Goal: Information Seeking & Learning: Learn about a topic

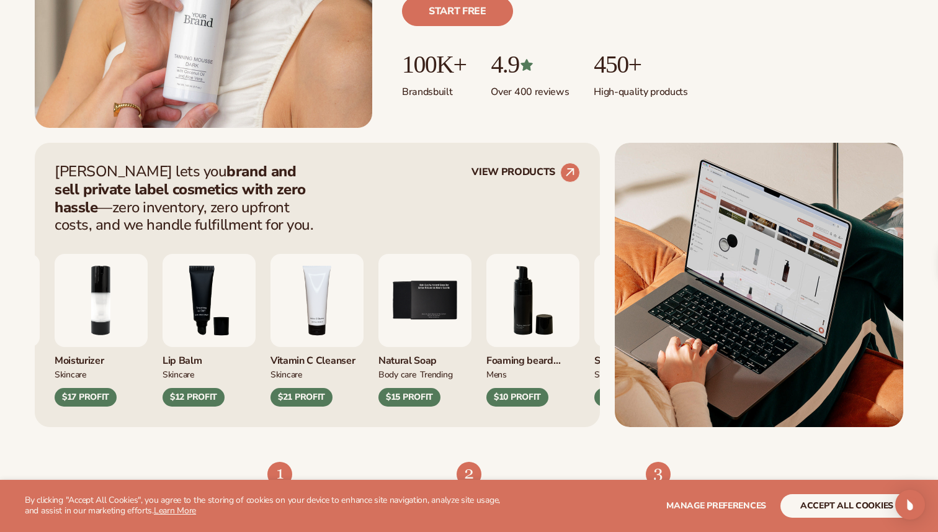
scroll to position [373, 0]
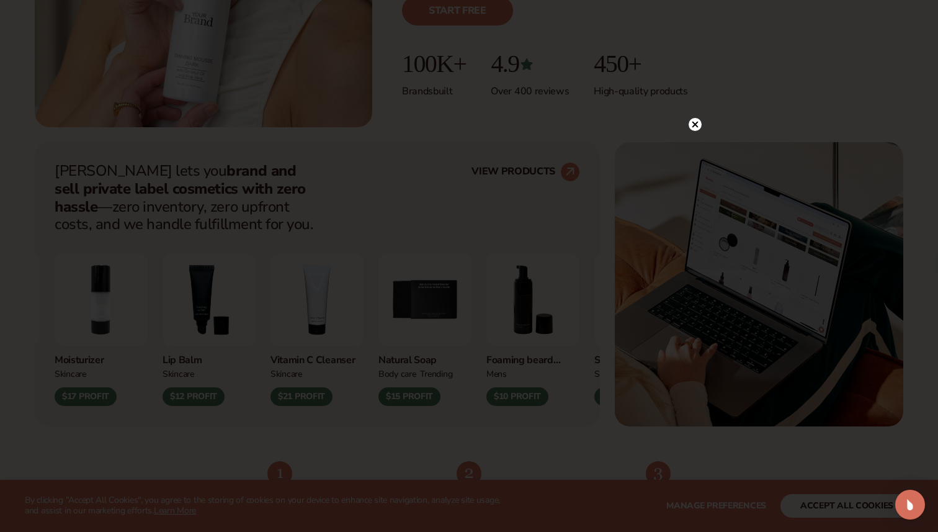
click at [691, 125] on circle at bounding box center [695, 124] width 13 height 13
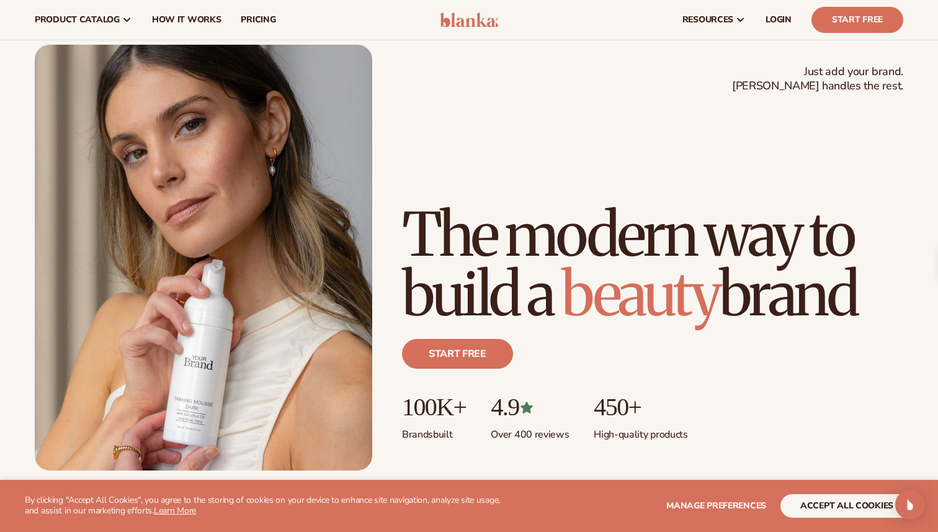
scroll to position [0, 0]
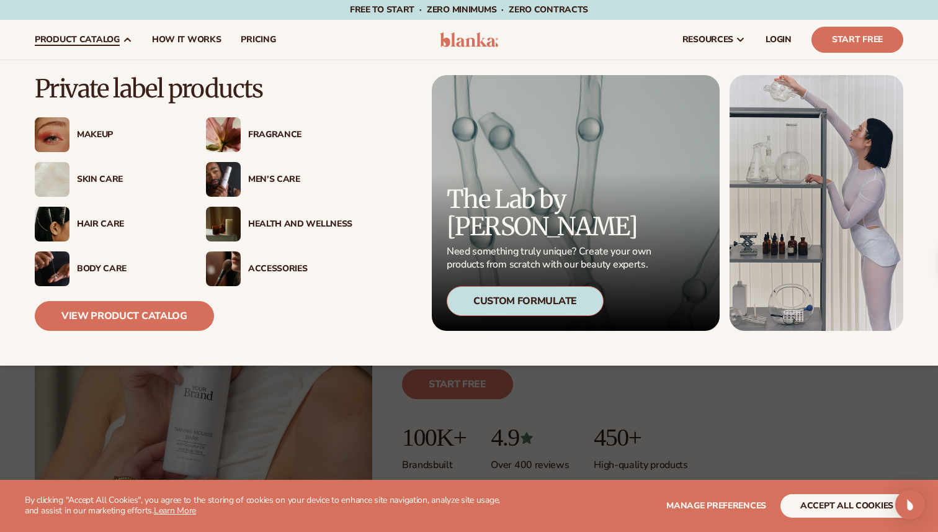
click at [103, 136] on div "Makeup" at bounding box center [129, 135] width 104 height 11
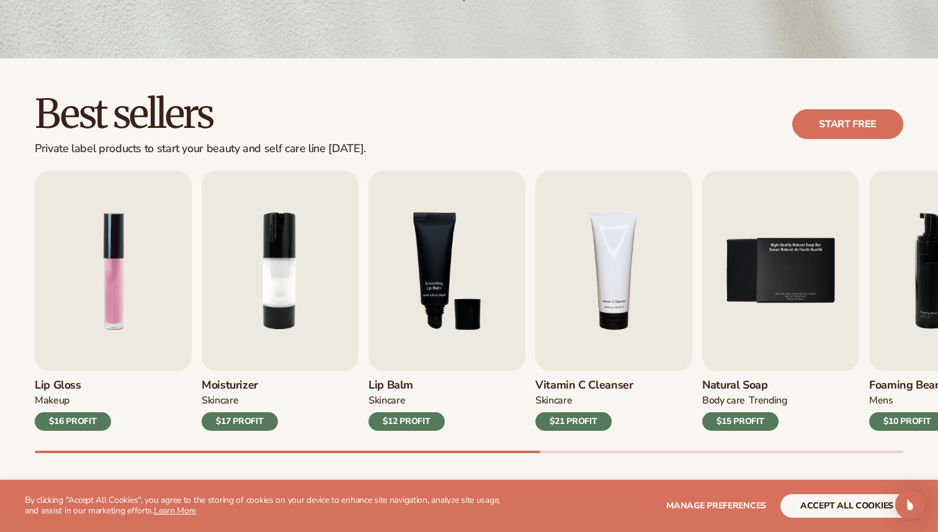
scroll to position [277, 0]
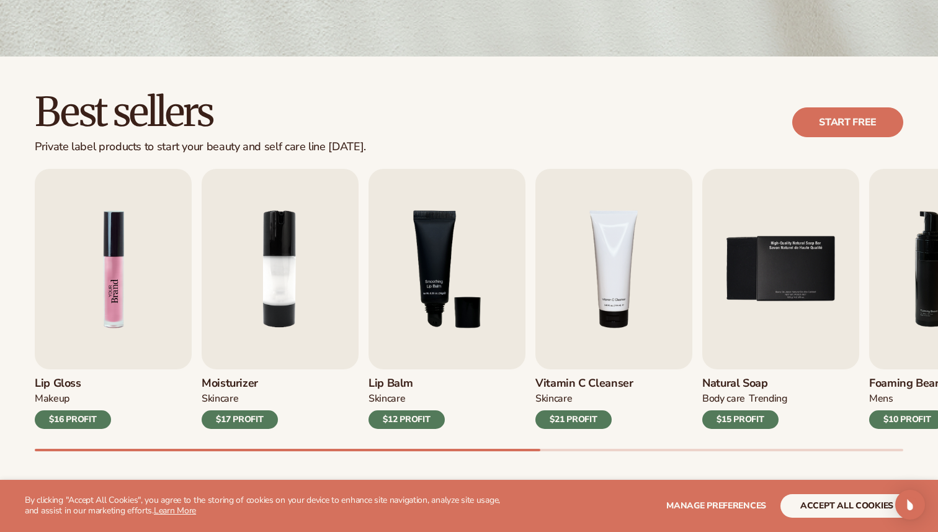
click at [143, 302] on img "1 / 9" at bounding box center [113, 269] width 157 height 200
click at [147, 300] on img "1 / 9" at bounding box center [113, 269] width 157 height 200
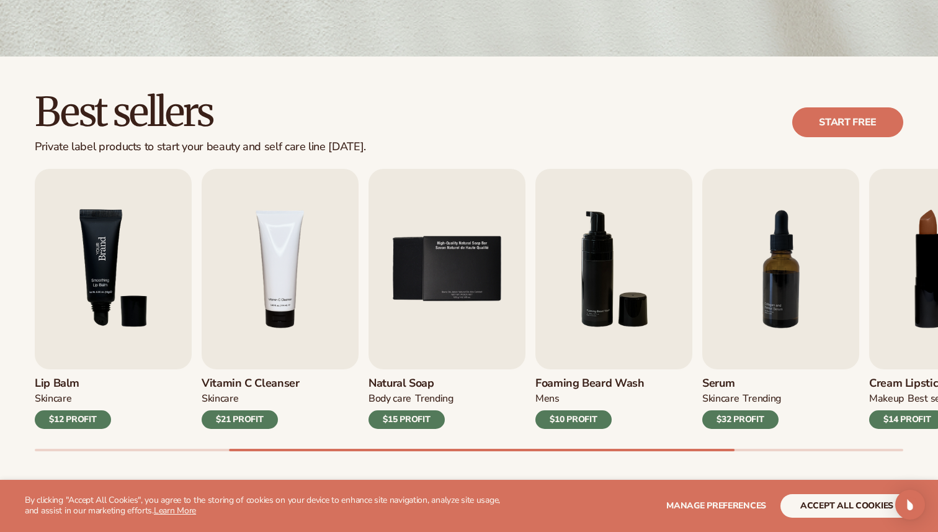
click at [114, 296] on img "3 / 9" at bounding box center [113, 269] width 157 height 200
click at [115, 296] on img "3 / 9" at bounding box center [113, 269] width 157 height 200
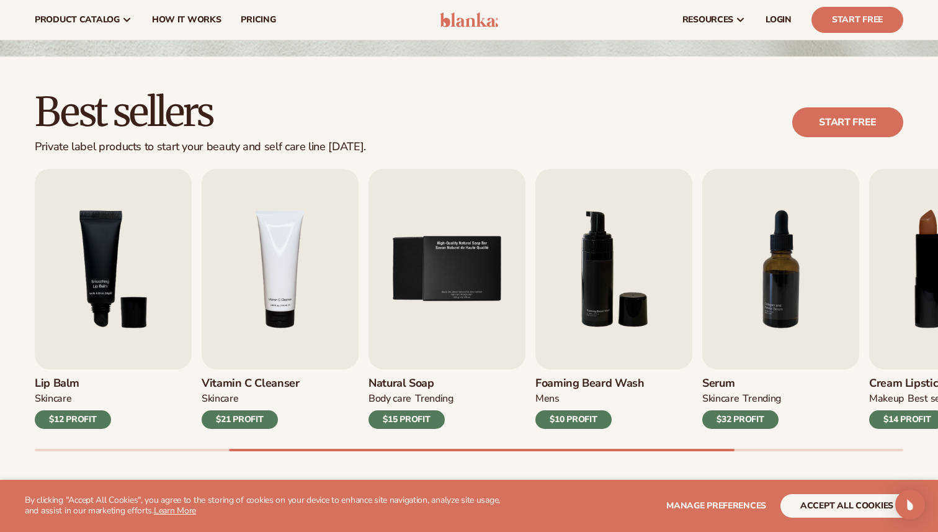
scroll to position [0, 0]
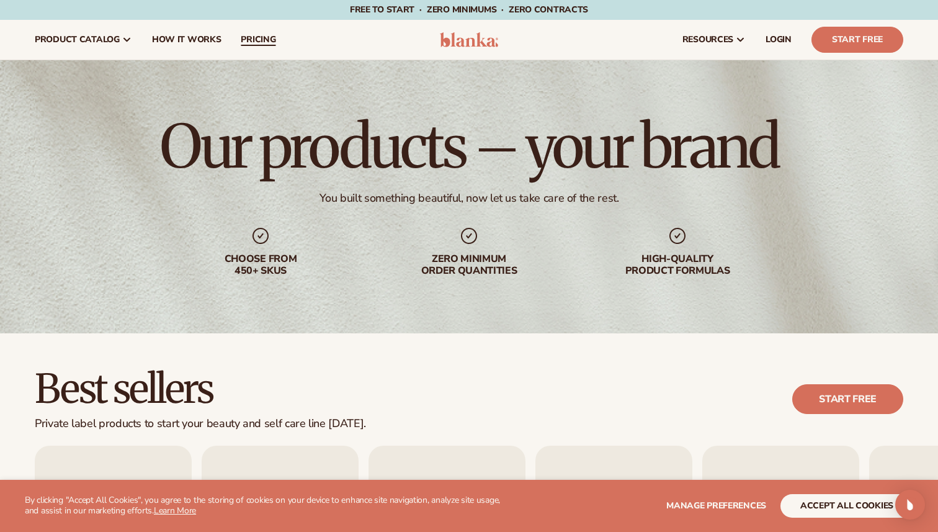
click at [271, 37] on span "pricing" at bounding box center [258, 40] width 35 height 10
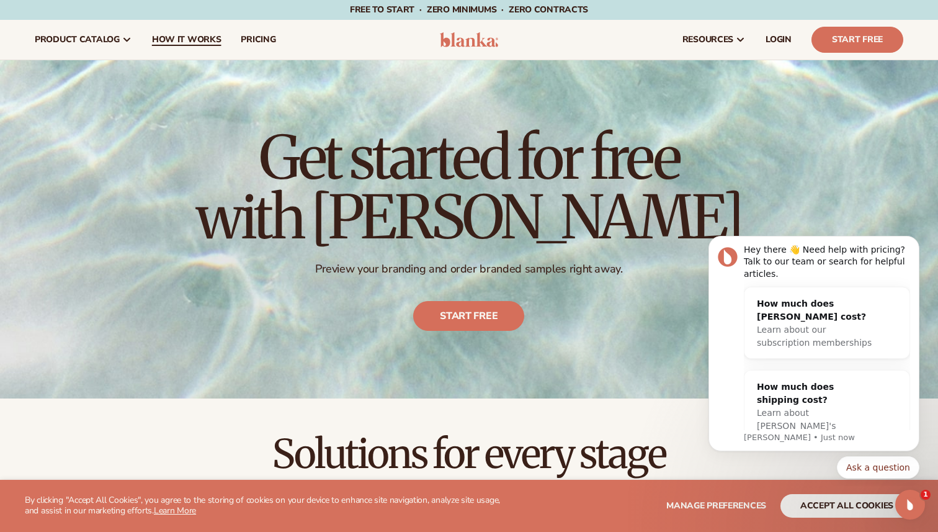
click at [200, 42] on span "How It Works" at bounding box center [186, 40] width 69 height 10
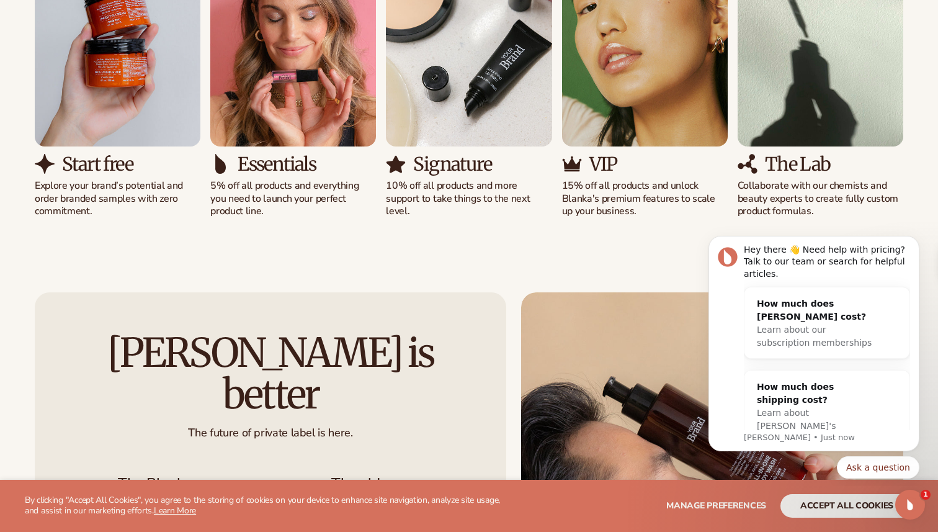
scroll to position [938, 0]
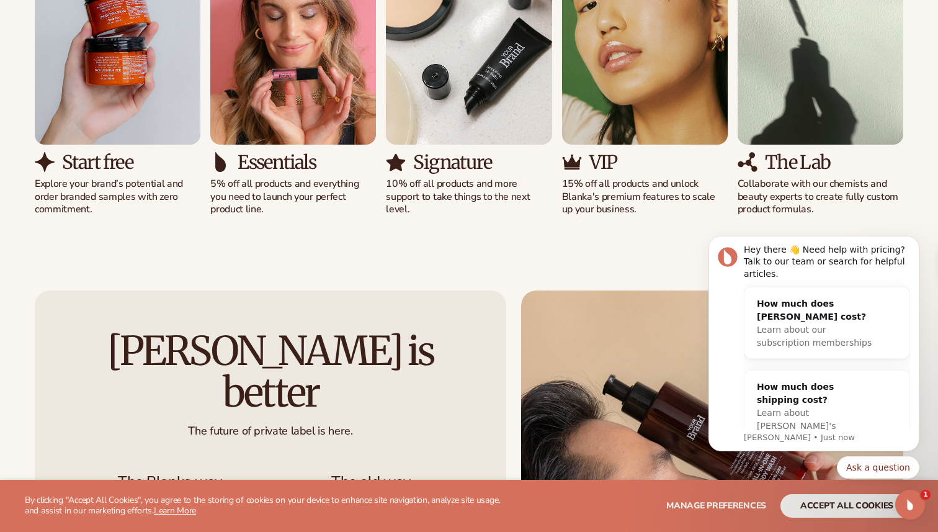
click at [269, 104] on img "2 / 5" at bounding box center [293, 39] width 166 height 212
click at [477, 99] on img "3 / 5" at bounding box center [469, 39] width 166 height 212
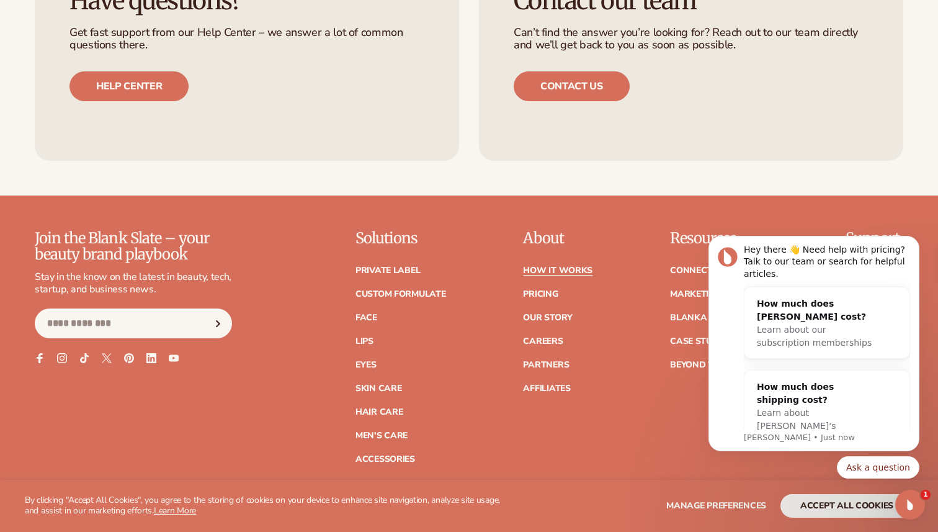
scroll to position [2688, 0]
